Goal: Obtain resource: Download file/media

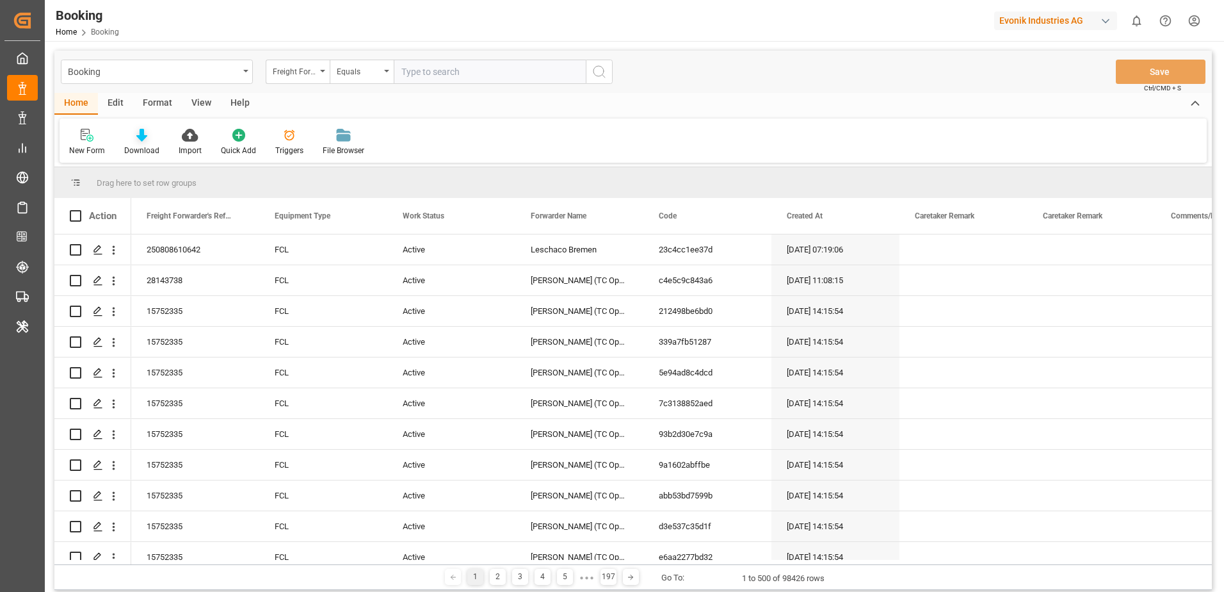
click at [143, 130] on icon at bounding box center [141, 135] width 11 height 13
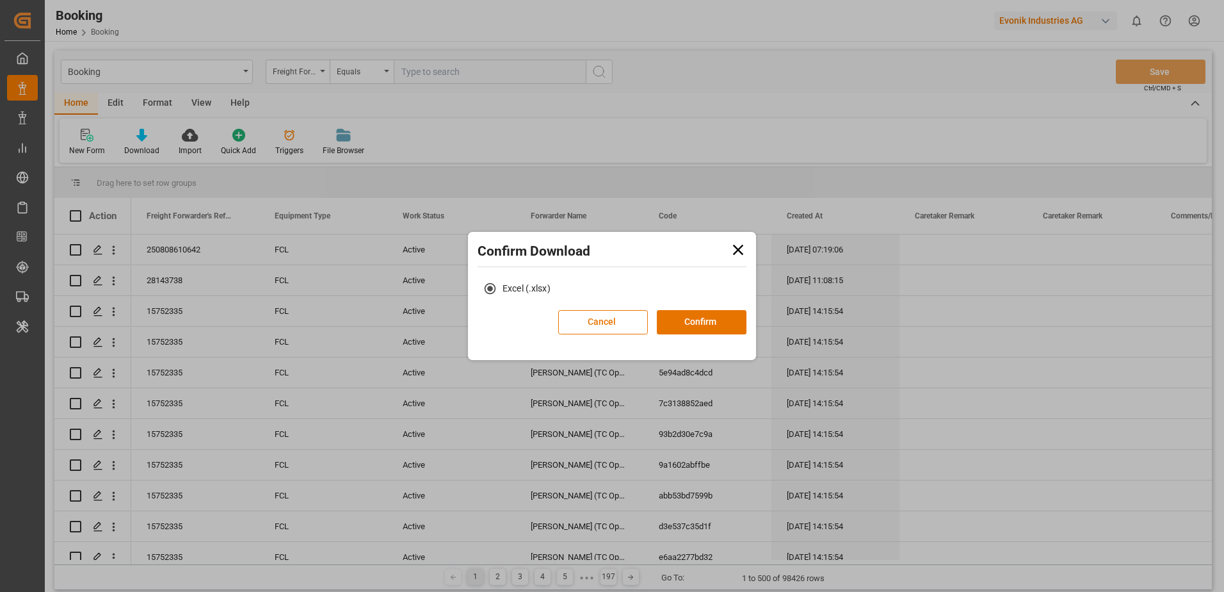
click at [739, 248] on icon at bounding box center [738, 250] width 18 height 18
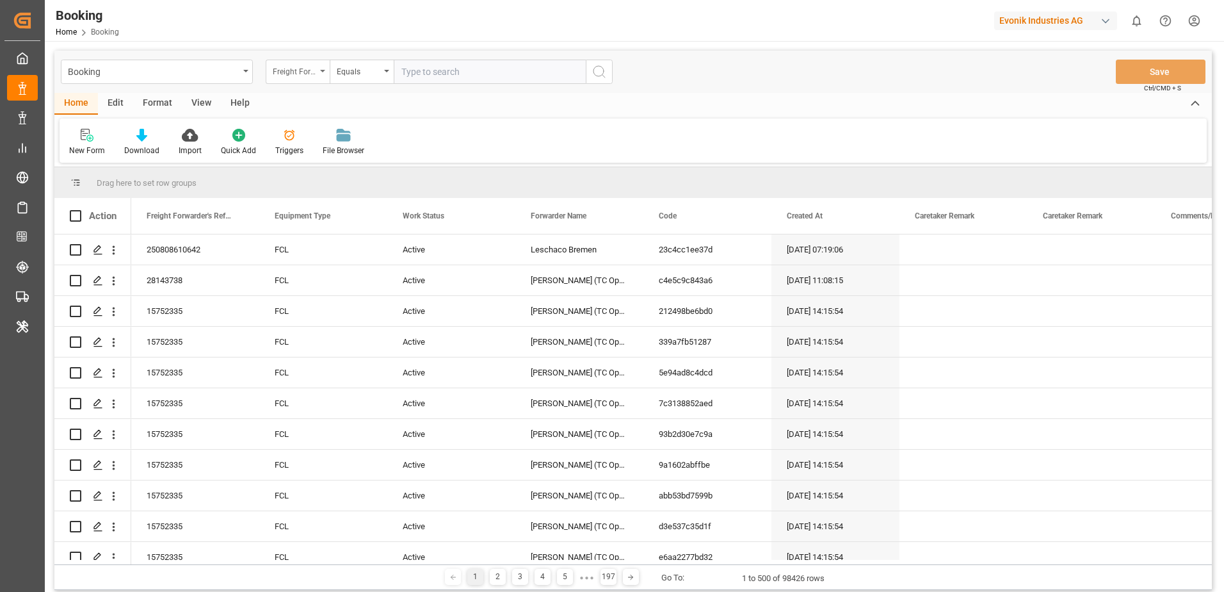
click at [314, 70] on div "Freight Forwarder's Reference No." at bounding box center [295, 70] width 44 height 15
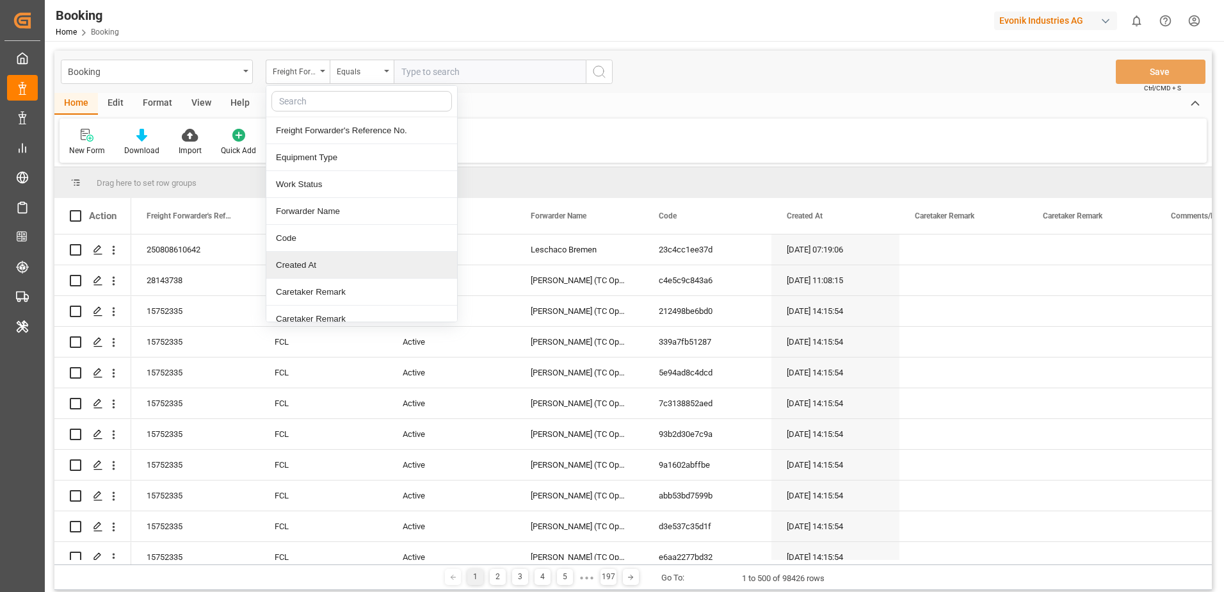
click at [325, 266] on div "Created At" at bounding box center [361, 265] width 191 height 27
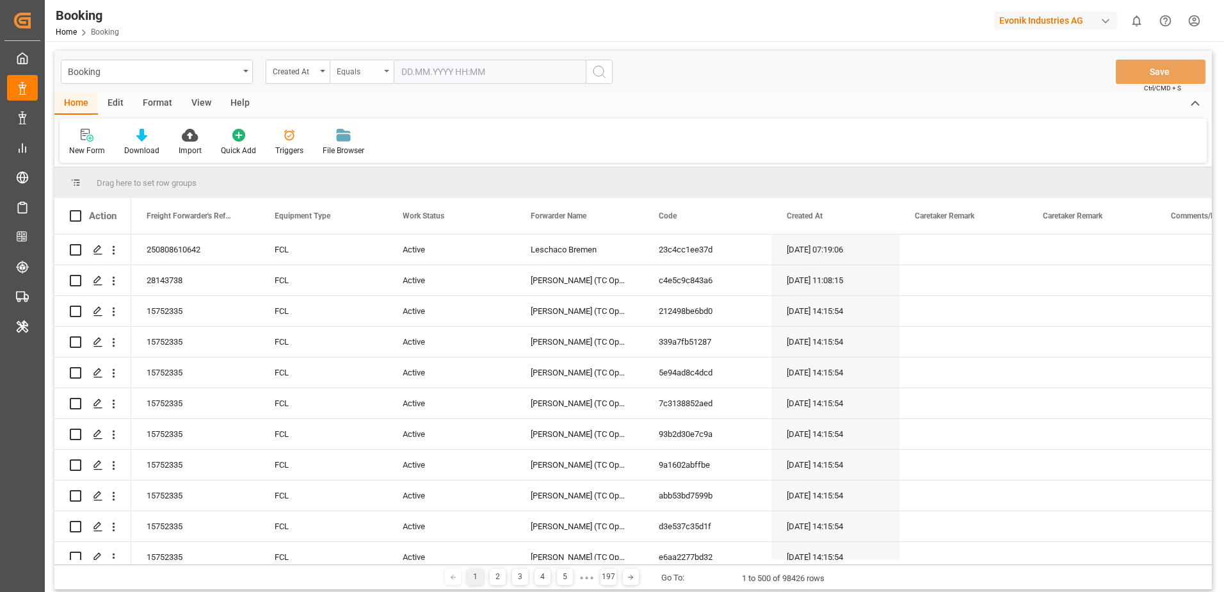
click at [385, 75] on div "Equals" at bounding box center [362, 72] width 64 height 24
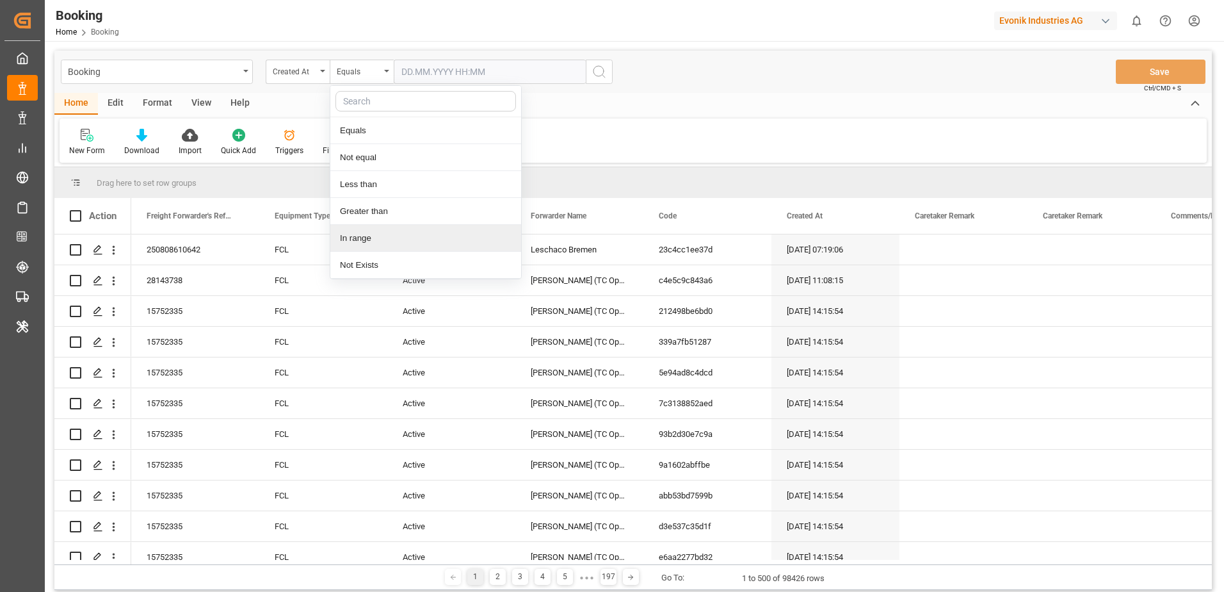
click at [384, 248] on div "In range" at bounding box center [425, 238] width 191 height 27
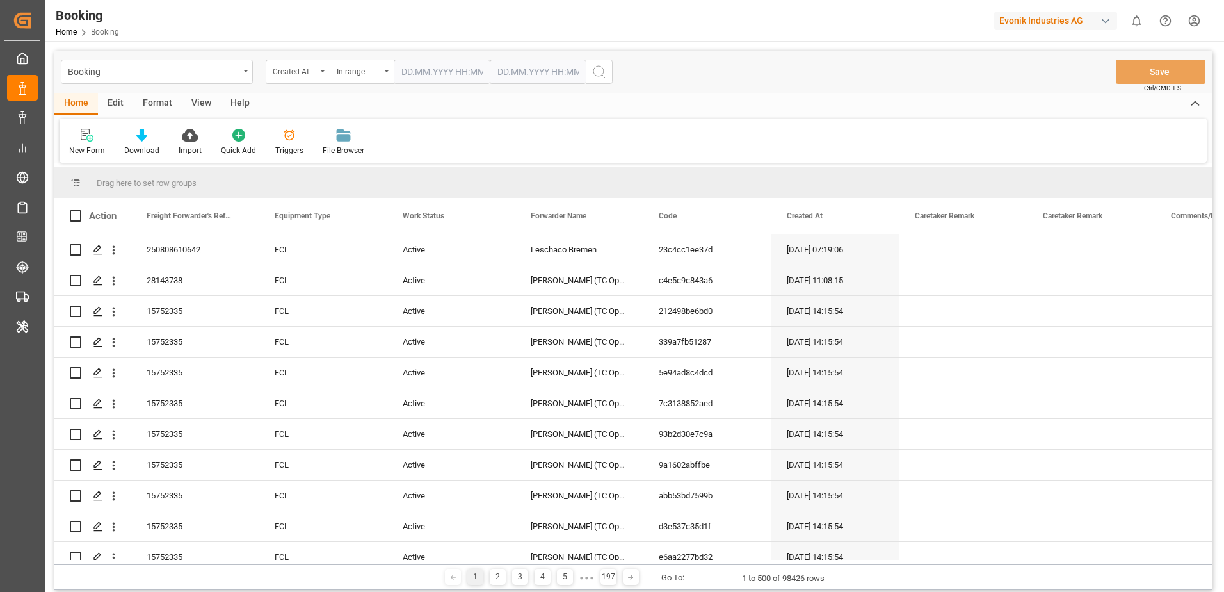
click at [449, 71] on input "text" at bounding box center [442, 72] width 96 height 24
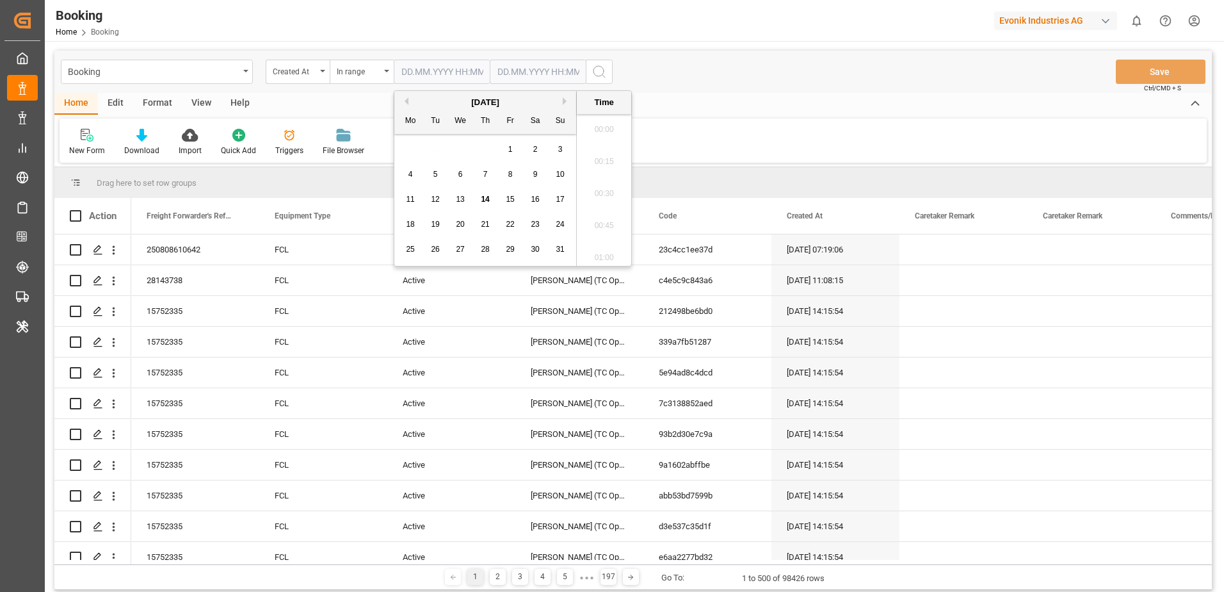
scroll to position [1925, 0]
click at [563, 99] on button "Next Month" at bounding box center [567, 101] width 8 height 8
click at [409, 99] on div "[DATE]" at bounding box center [485, 102] width 182 height 13
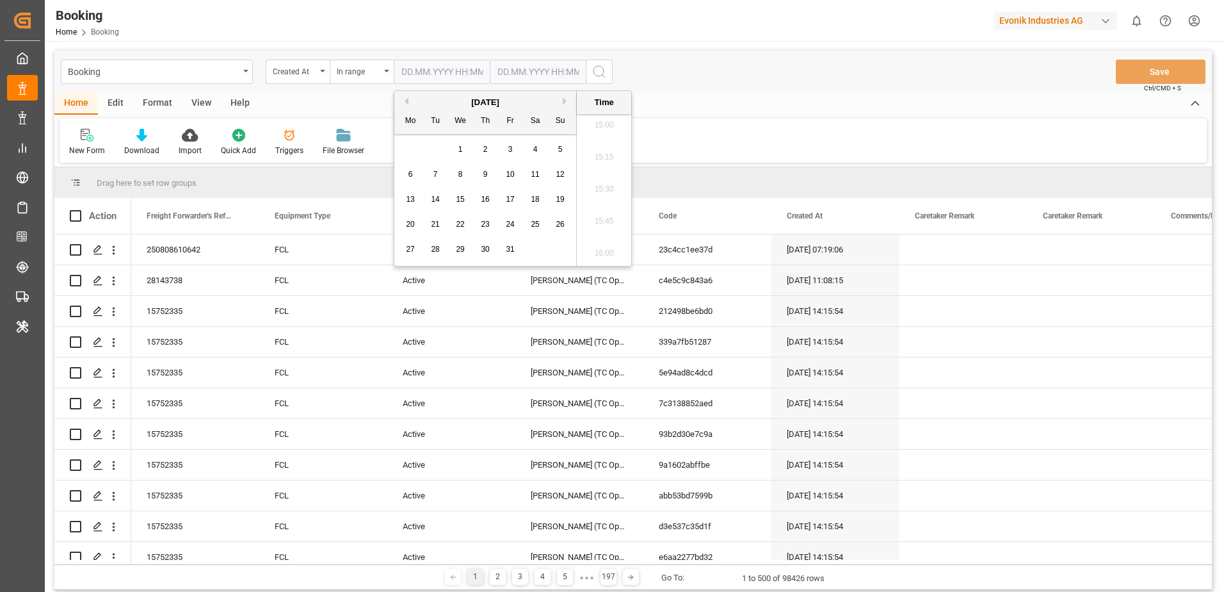
click at [406, 99] on button "Previous Month" at bounding box center [405, 101] width 8 height 8
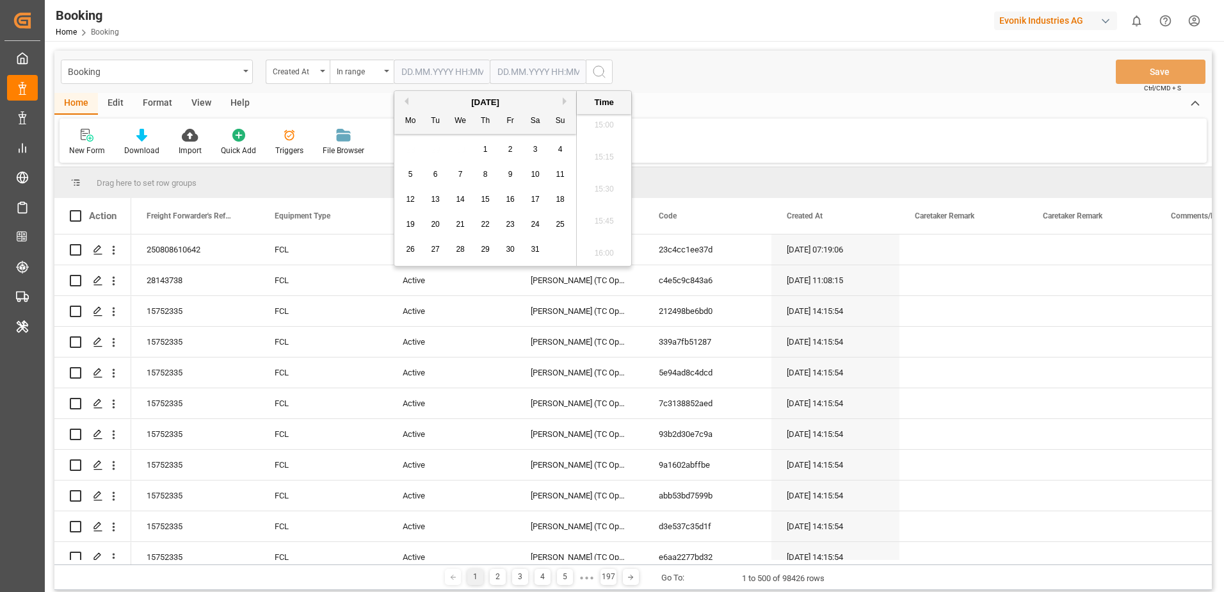
click at [406, 99] on button "Previous Month" at bounding box center [405, 101] width 8 height 8
click at [405, 100] on button "Previous Month" at bounding box center [405, 101] width 8 height 8
click at [531, 146] on div "1" at bounding box center [536, 149] width 16 height 15
type input "[DATE] 00:00"
click at [490, 72] on input "text" at bounding box center [442, 72] width 96 height 24
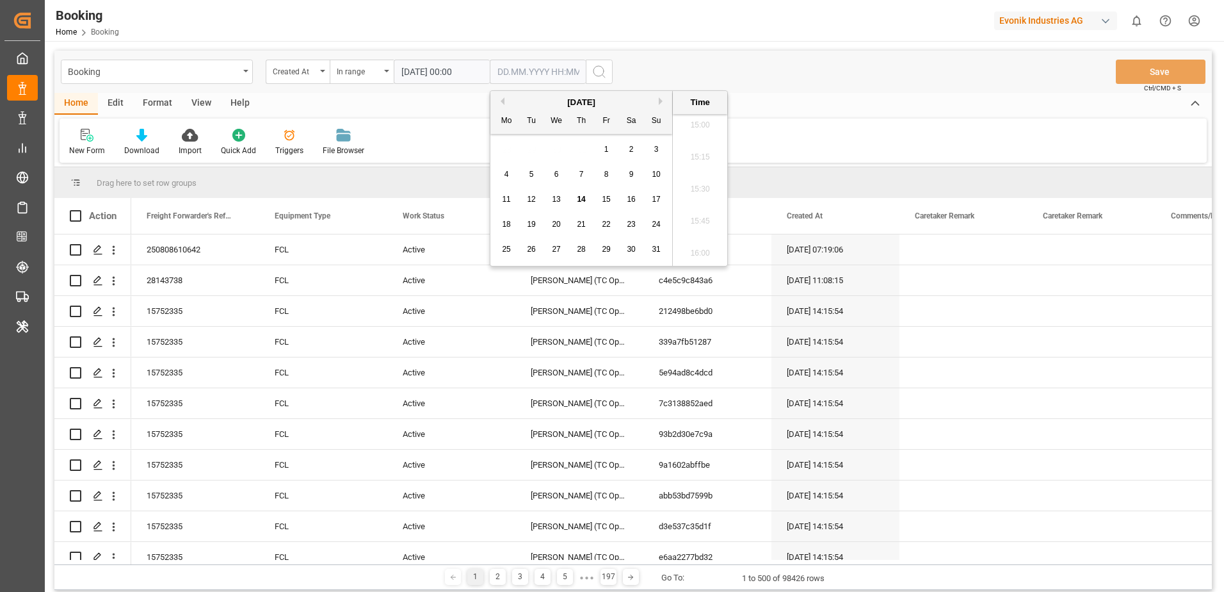
click at [502, 101] on button "Previous Month" at bounding box center [501, 101] width 8 height 8
click at [503, 272] on span "30" at bounding box center [506, 274] width 8 height 9
type input "[DATE] 00:00"
click at [599, 73] on icon "search button" at bounding box center [599, 71] width 15 height 15
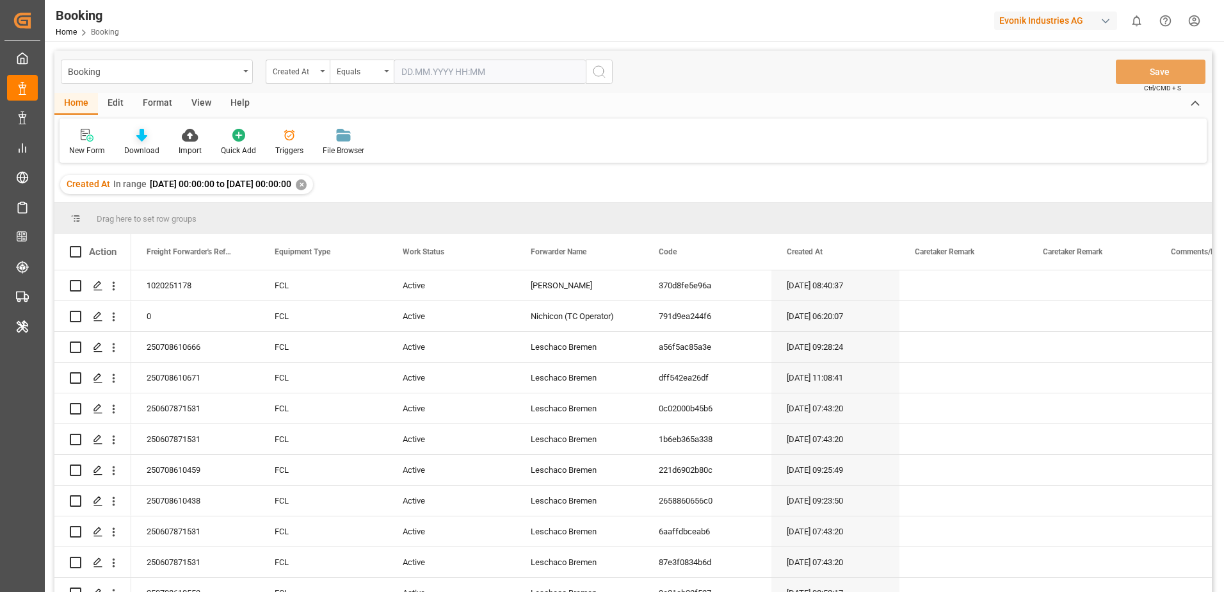
click at [142, 140] on icon at bounding box center [141, 135] width 11 height 13
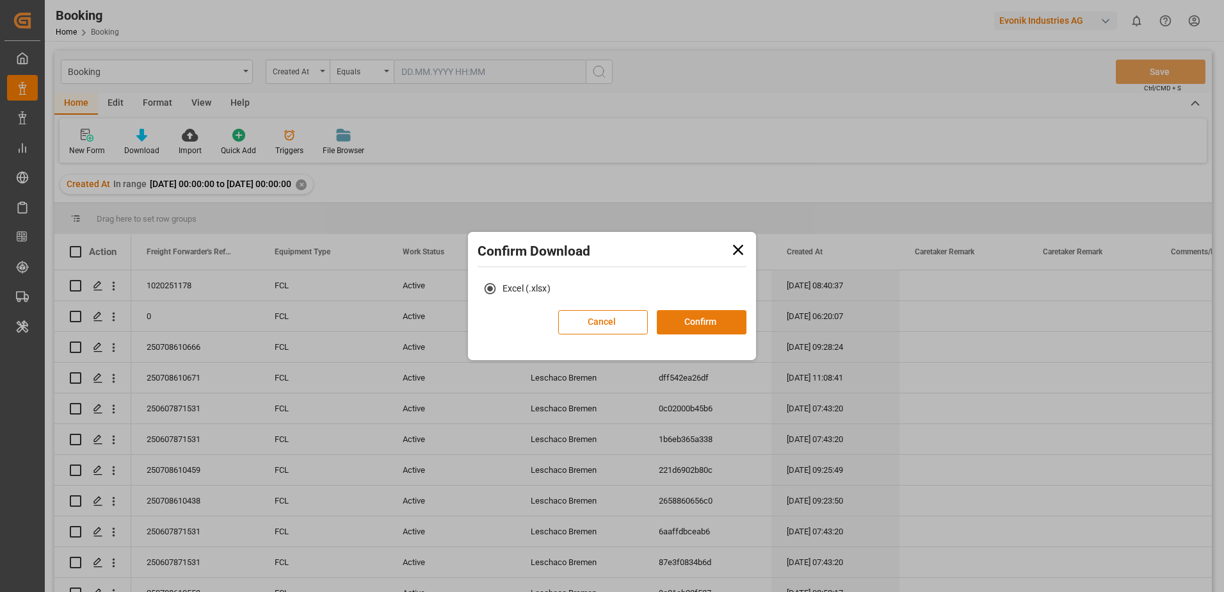
click at [668, 318] on button "Confirm" at bounding box center [702, 322] width 90 height 24
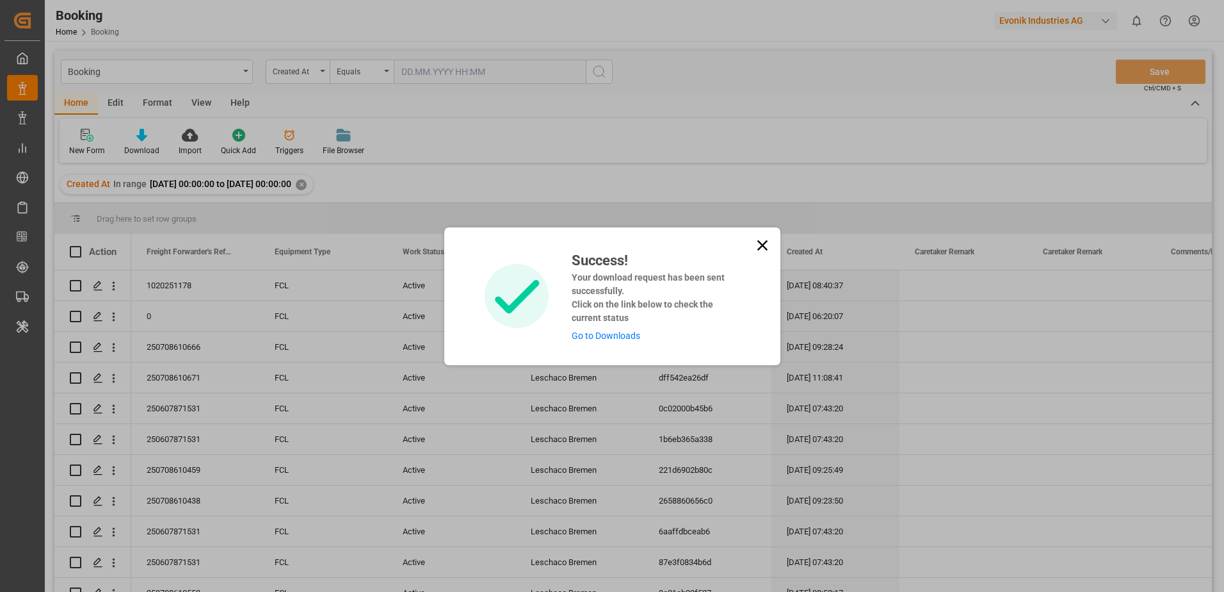
click at [612, 335] on link "Go to Downloads" at bounding box center [606, 335] width 69 height 10
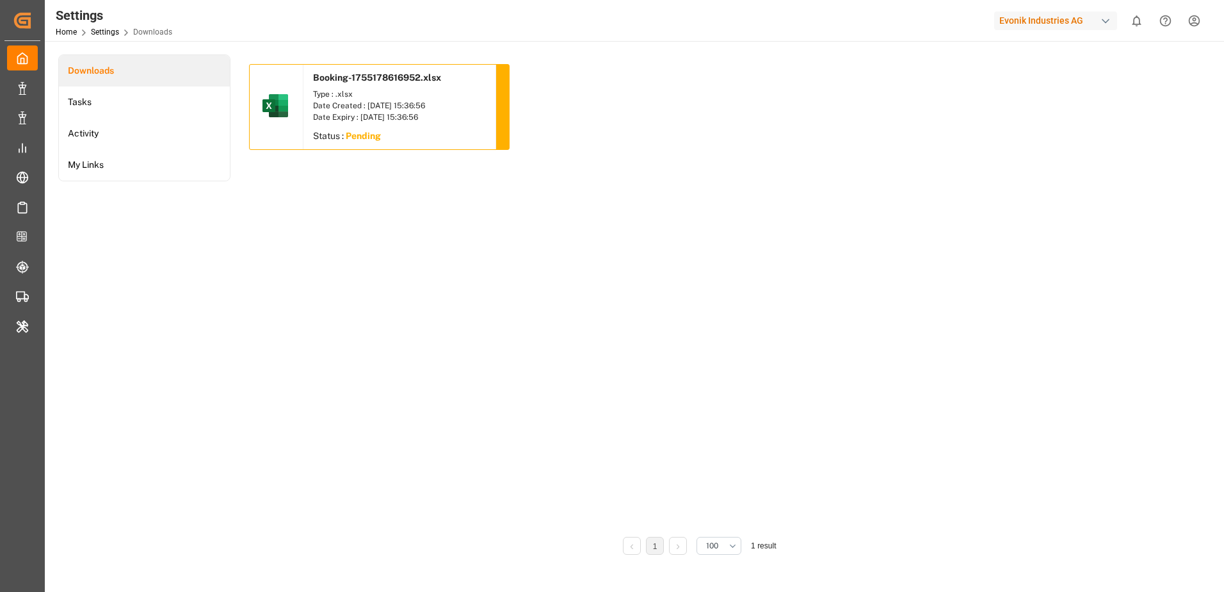
click at [471, 238] on div "Booking-1755178616952.xlsx Type : .xlsx Date Created : [DATE] 15:36:56 Date Exp…" at bounding box center [699, 296] width 901 height 464
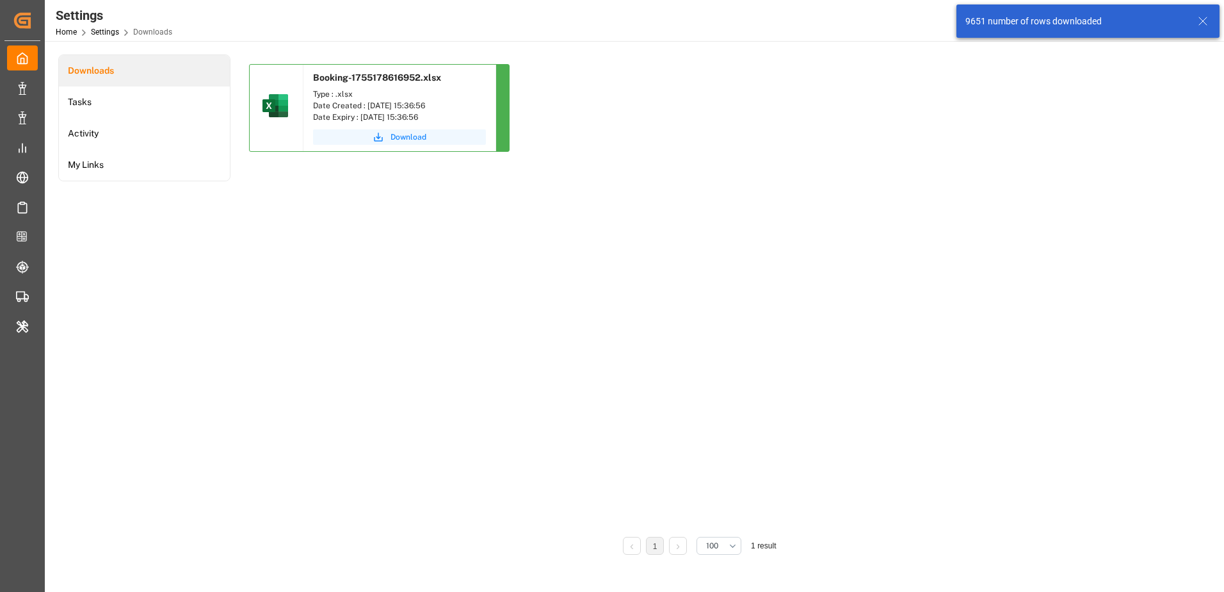
click at [410, 136] on span "Download" at bounding box center [409, 137] width 36 height 12
